Goal: Task Accomplishment & Management: Complete application form

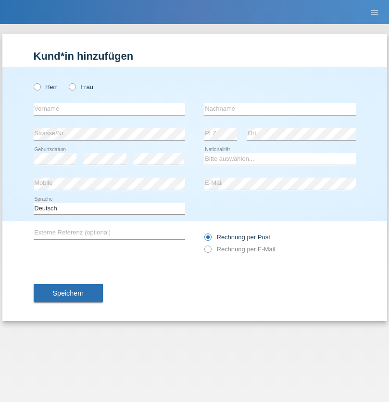
radio input "true"
click at [109, 109] on input "text" at bounding box center [110, 109] width 152 height 12
type input "[PERSON_NAME]"
click at [280, 109] on input "text" at bounding box center [281, 109] width 152 height 12
type input "Seenivasagam"
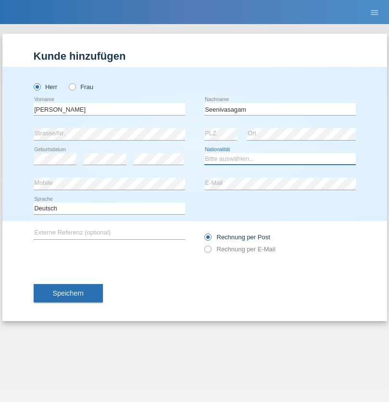
select select "LK"
select select "C"
select select "03"
select select "08"
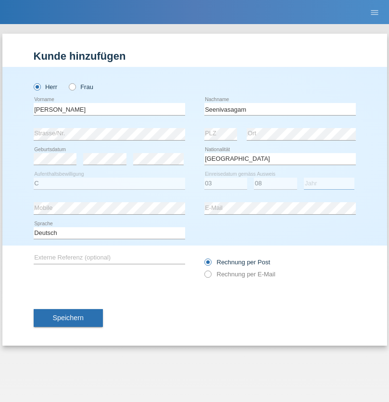
select select "2009"
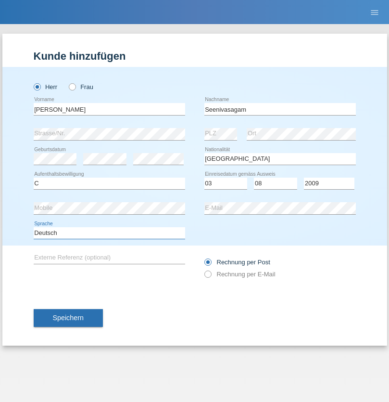
select select "en"
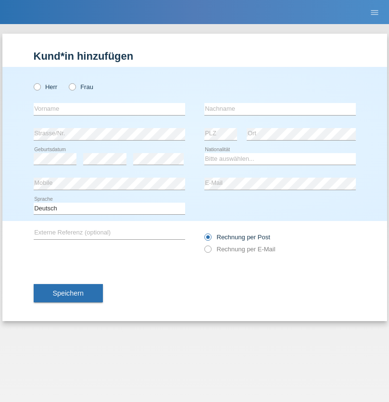
radio input "true"
click at [109, 109] on input "text" at bounding box center [110, 109] width 152 height 12
type input "Samuele"
click at [280, 109] on input "text" at bounding box center [281, 109] width 152 height 12
type input "Pizzardi"
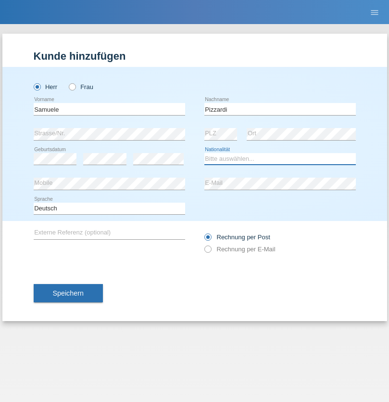
select select "IT"
select select "C"
select select "31"
select select "12"
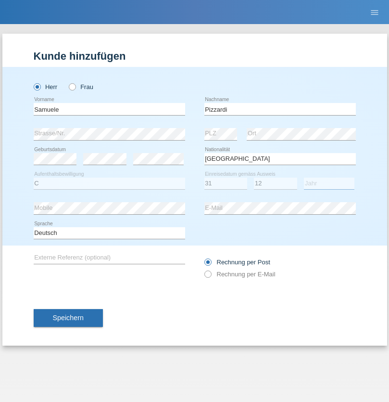
select select "2021"
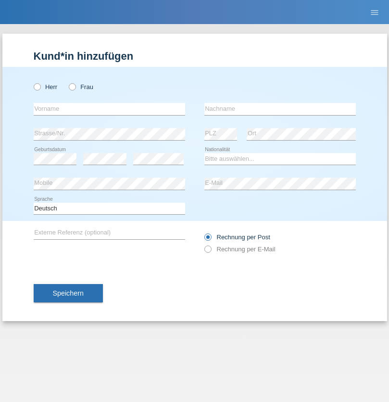
radio input "true"
click at [109, 109] on input "text" at bounding box center [110, 109] width 152 height 12
type input "Petar"
click at [280, 109] on input "text" at bounding box center [281, 109] width 152 height 12
type input "Katic"
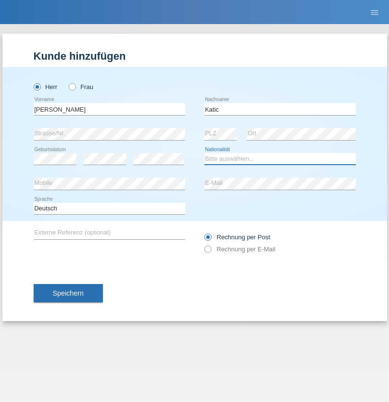
select select "HR"
select select "C"
select select "23"
select select "03"
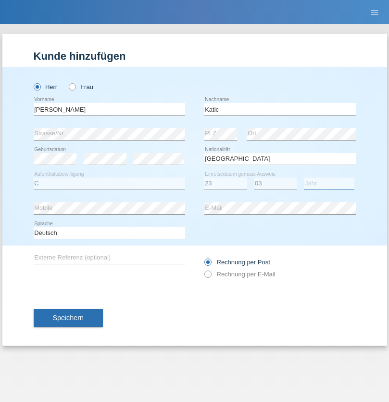
select select "2014"
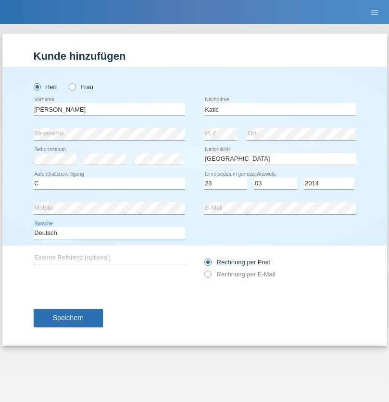
select select "en"
